Goal: Communication & Community: Connect with others

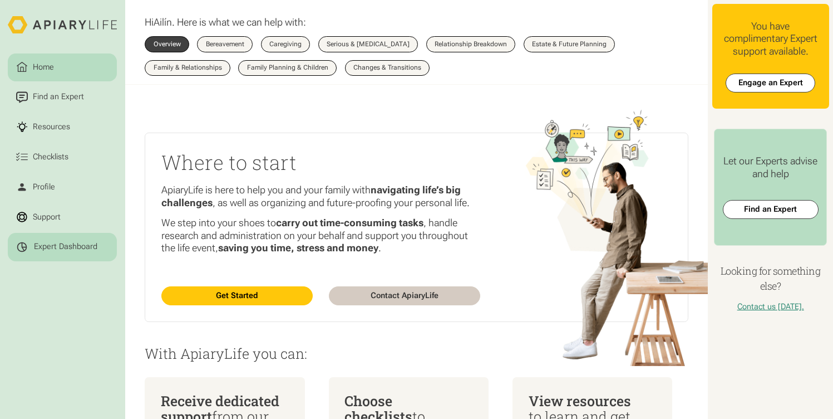
click at [75, 250] on div "Expert Dashboard" at bounding box center [65, 247] width 63 height 10
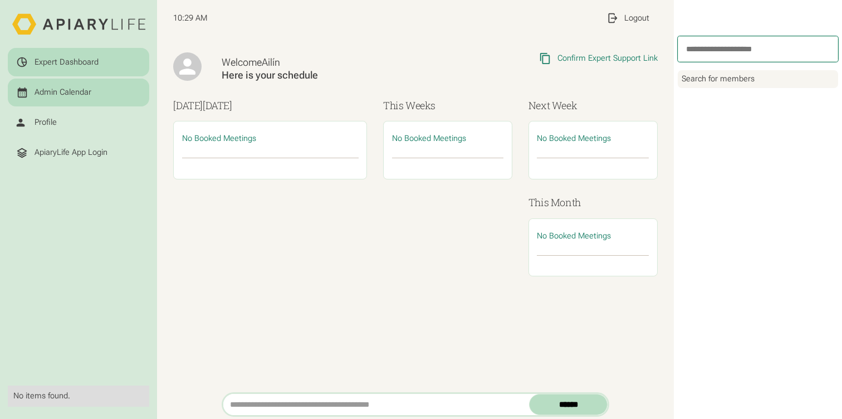
click at [69, 92] on div "Admin Calendar" at bounding box center [63, 92] width 57 height 10
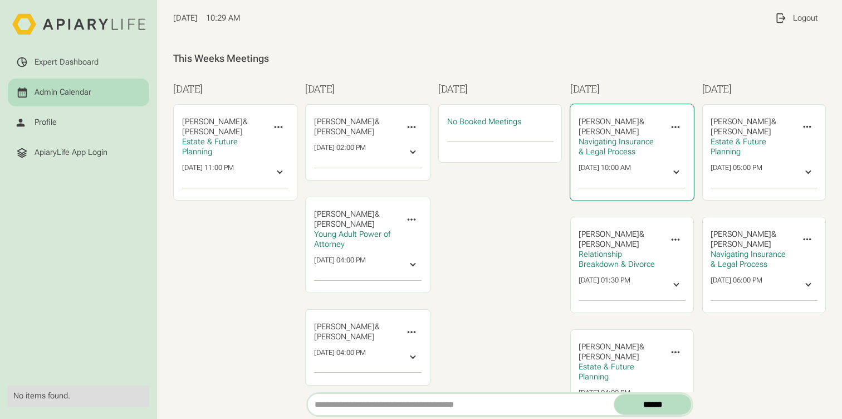
drag, startPoint x: 582, startPoint y: 130, endPoint x: 633, endPoint y: 131, distance: 51.2
click at [264, 131] on div "Emily James & ‍ Maxwell Pietrzak" at bounding box center [223, 127] width 82 height 20
copy span "Maxwell Pietrzak"
click at [669, 130] on icon at bounding box center [675, 127] width 12 height 12
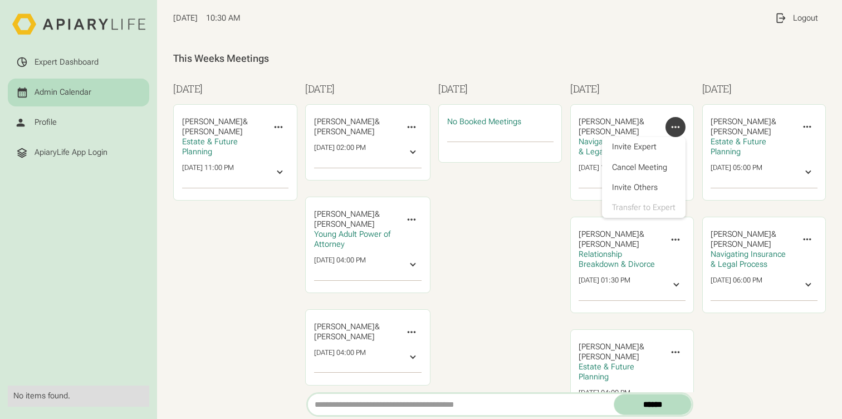
click at [478, 206] on div "Wednesday No Booked Meetings" at bounding box center [500, 317] width 124 height 473
click at [512, 189] on div "Wednesday No Booked Meetings" at bounding box center [500, 317] width 124 height 473
click at [243, 124] on span "Emily James" at bounding box center [212, 121] width 61 height 9
click at [669, 126] on icon at bounding box center [675, 127] width 12 height 12
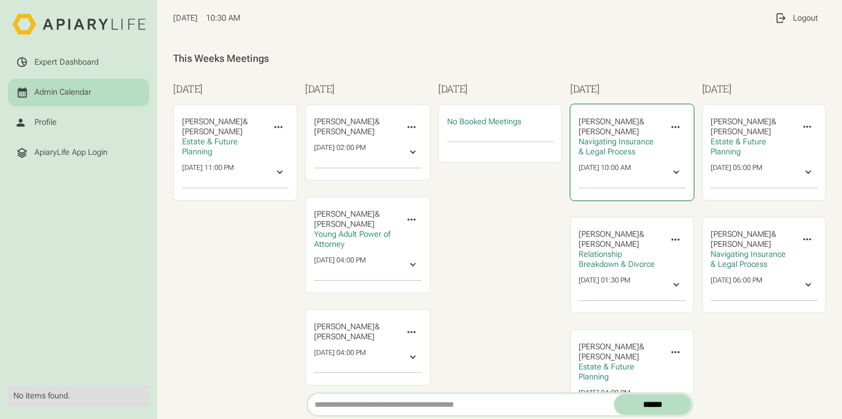
click at [671, 174] on div at bounding box center [676, 173] width 10 height 10
click at [587, 200] on link "Start Call" at bounding box center [603, 199] width 32 height 10
